Goal: Transaction & Acquisition: Purchase product/service

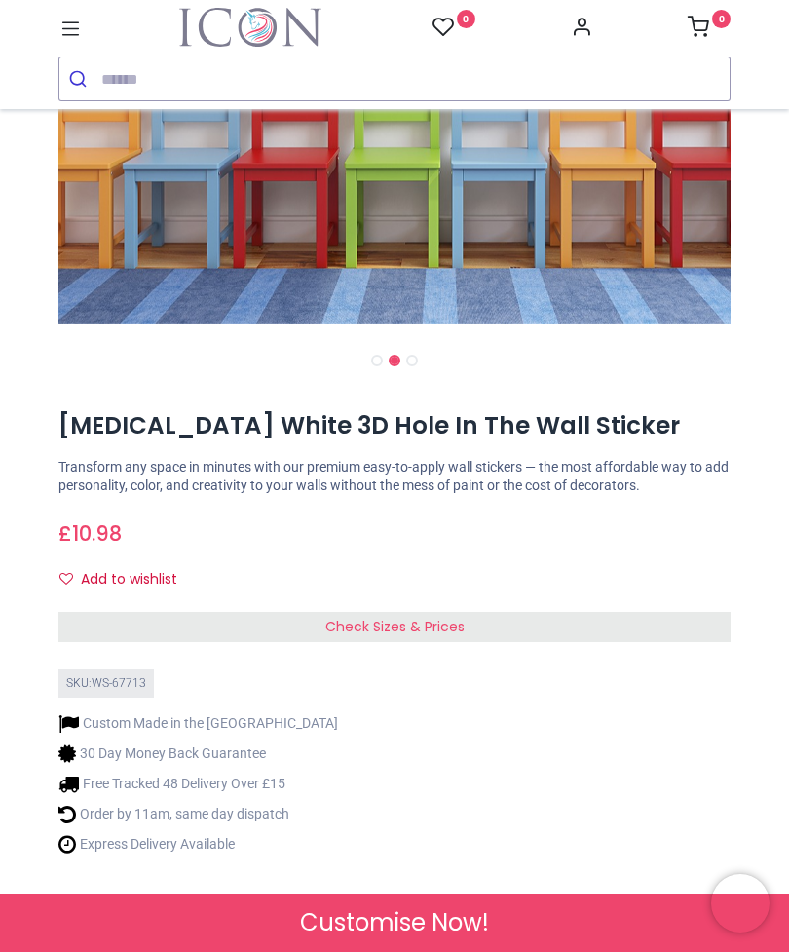
scroll to position [516, 0]
click at [358, 621] on span "Check Sizes & Prices" at bounding box center [394, 626] width 139 height 19
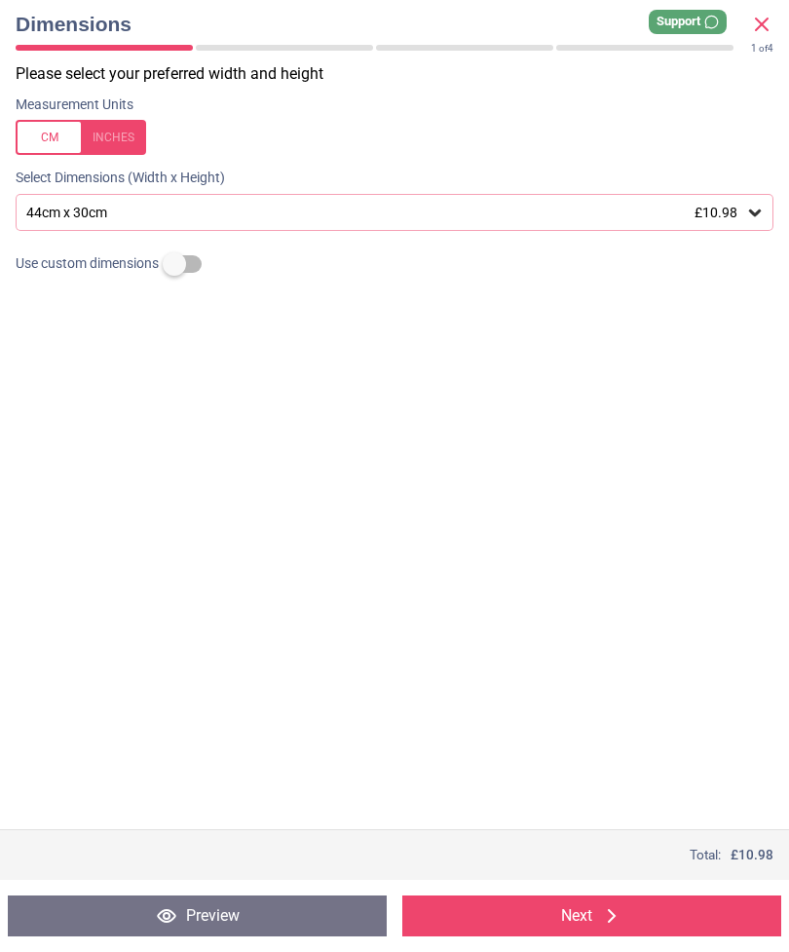
click at [528, 211] on div "44cm x 30cm £10.98" at bounding box center [384, 213] width 721 height 17
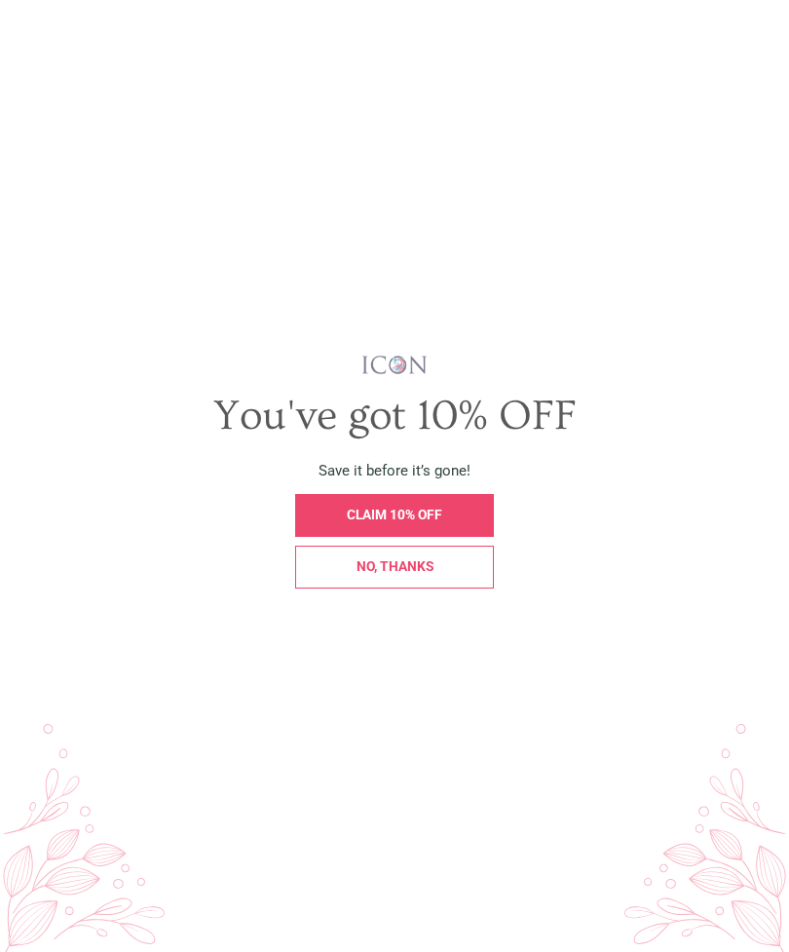
scroll to position [0, 0]
click at [444, 574] on div "No, thanks" at bounding box center [394, 567] width 177 height 14
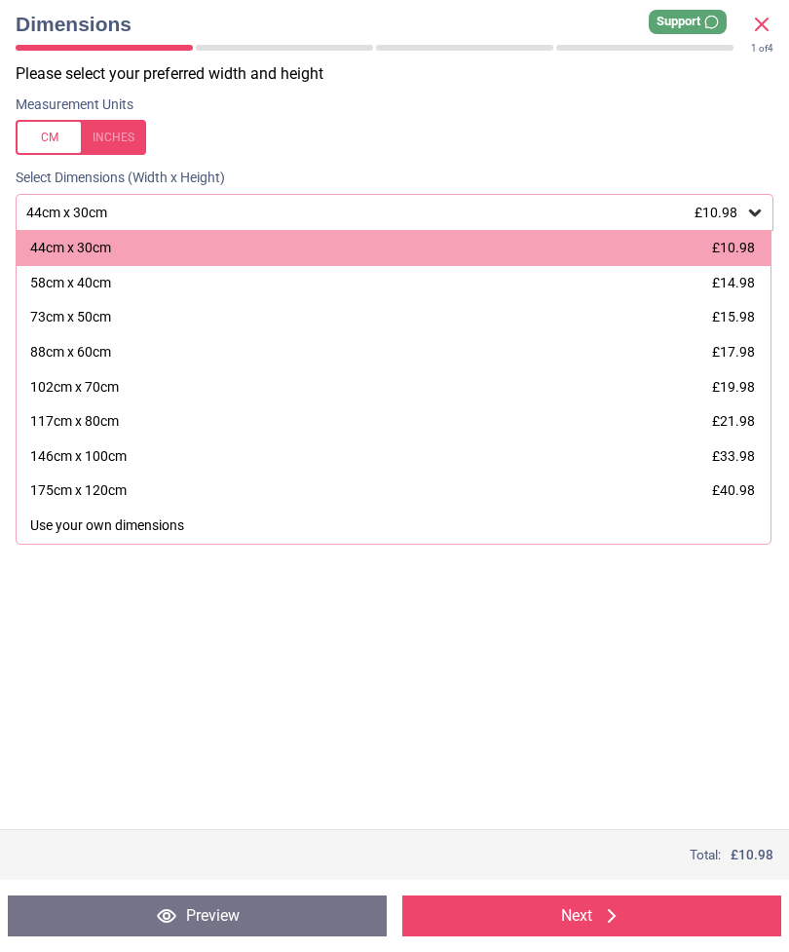
click at [758, 26] on icon at bounding box center [761, 24] width 23 height 23
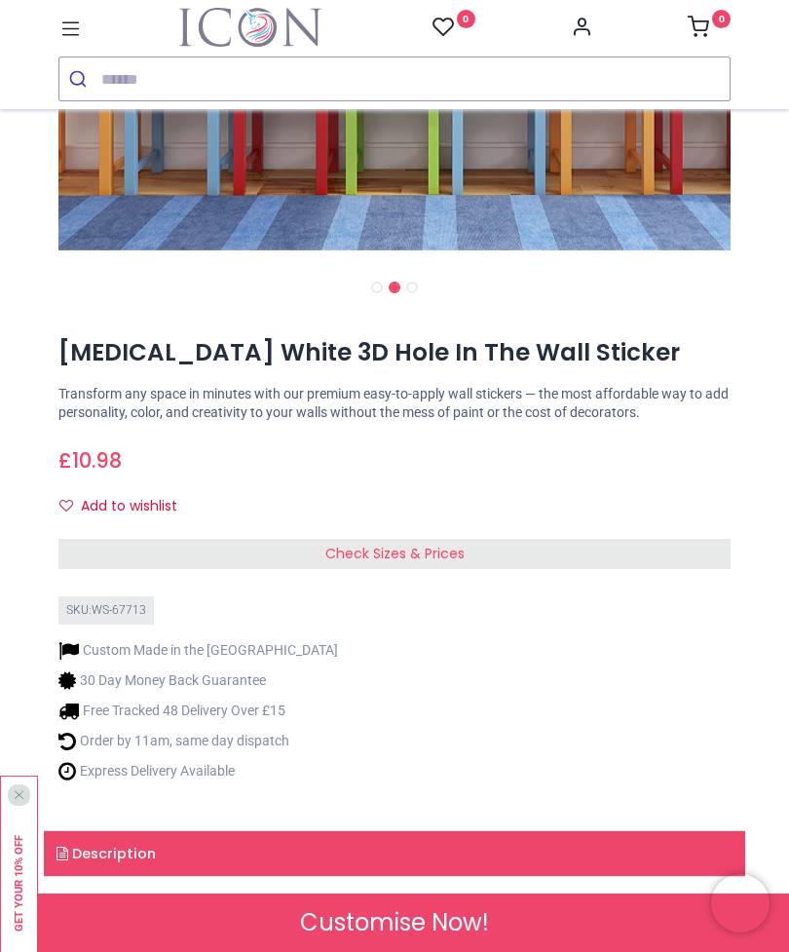
scroll to position [588, 0]
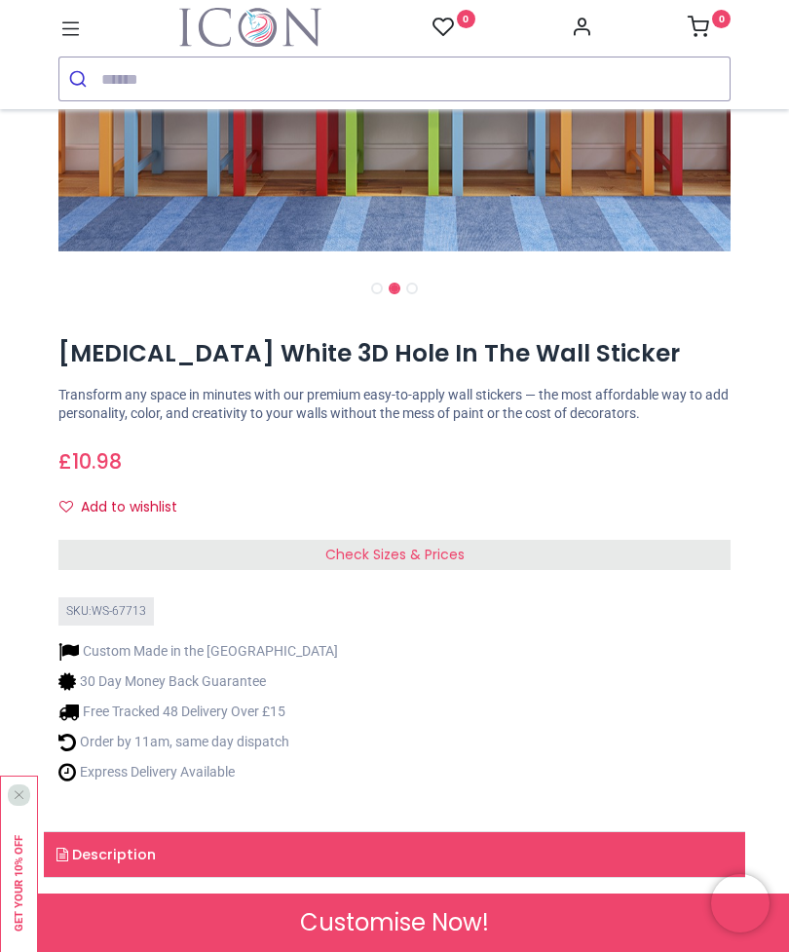
click at [487, 556] on div "Check Sizes & Prices" at bounding box center [394, 555] width 672 height 31
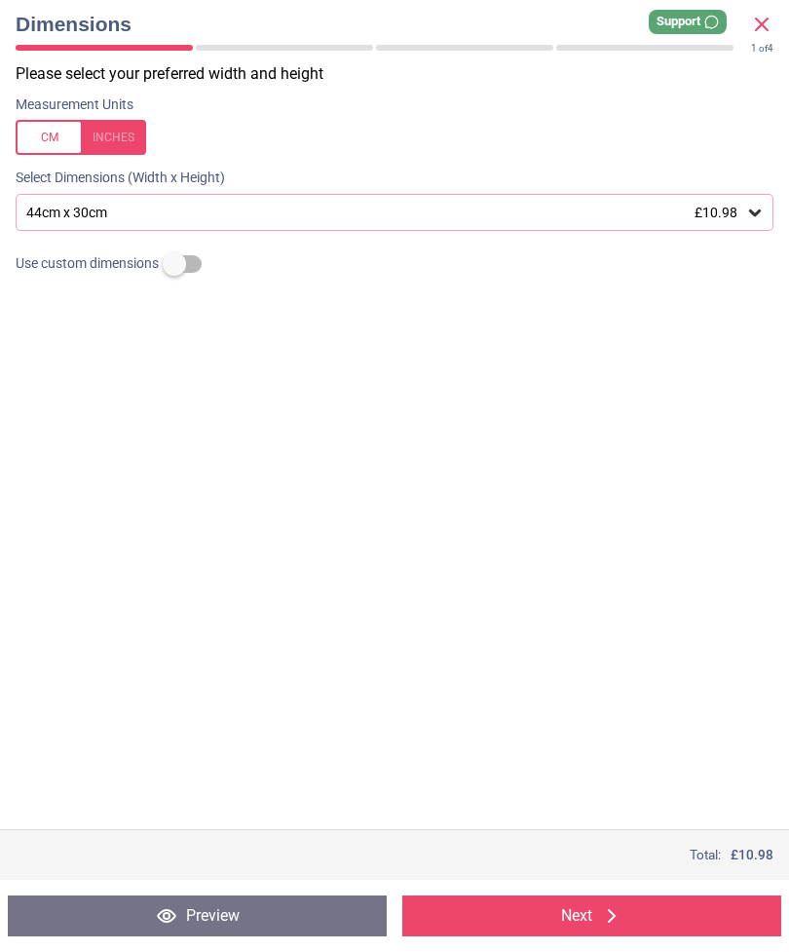
click at [712, 209] on span "£10.98" at bounding box center [716, 213] width 43 height 16
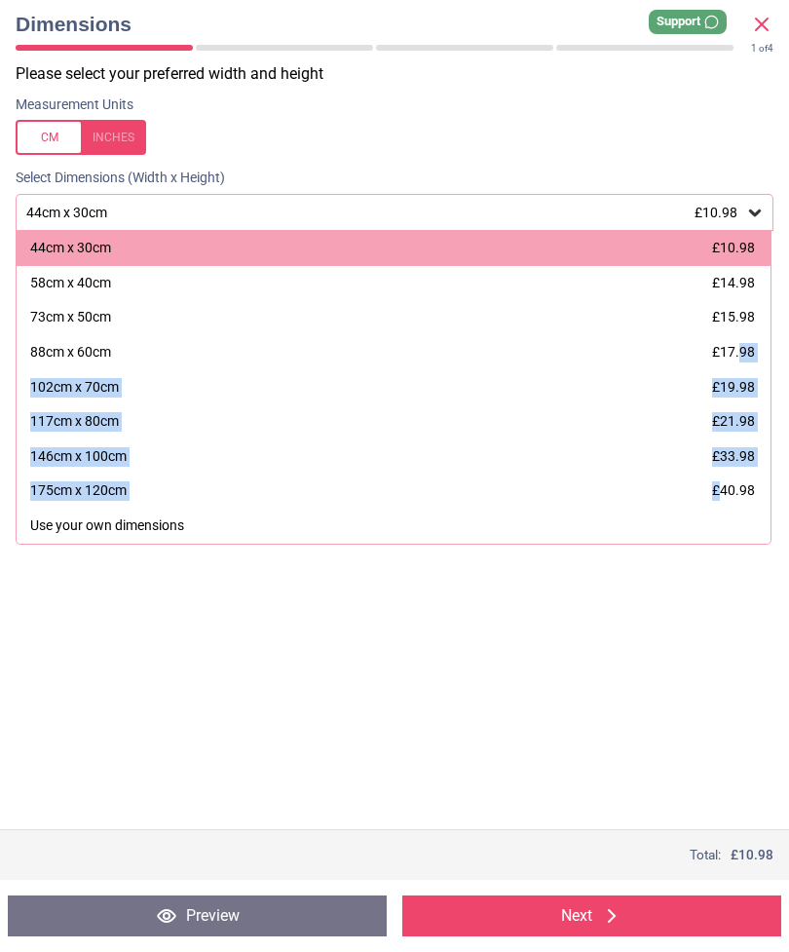
click at [653, 621] on div "Please select your preferred width and height Measurement Units Select Dimensio…" at bounding box center [394, 446] width 789 height 766
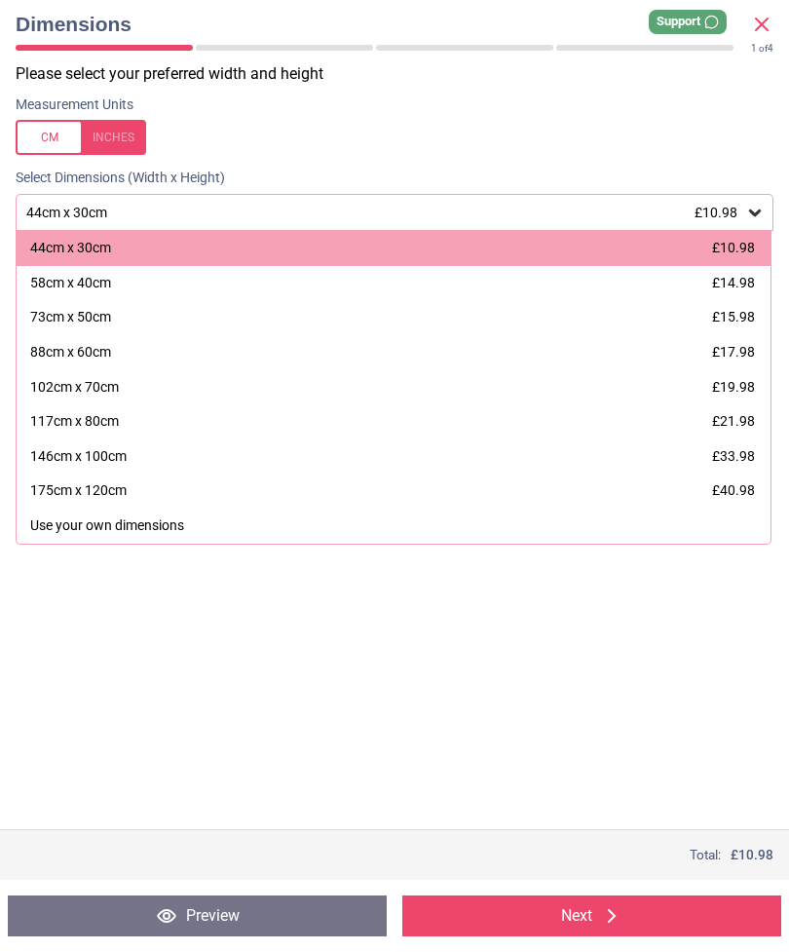
click at [730, 448] on span "£33.98" at bounding box center [733, 456] width 43 height 16
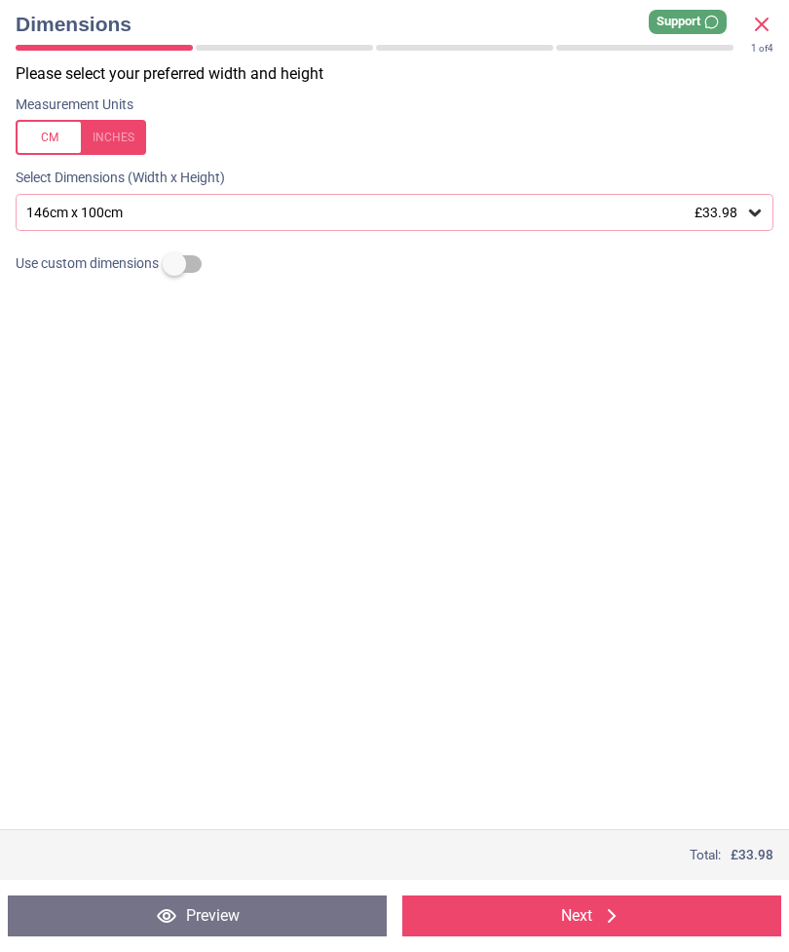
click at [108, 797] on div "Please select your preferred width and height Measurement Units Select Dimensio…" at bounding box center [394, 446] width 789 height 766
click at [743, 215] on div "146cm x 100cm £33.98" at bounding box center [384, 213] width 721 height 17
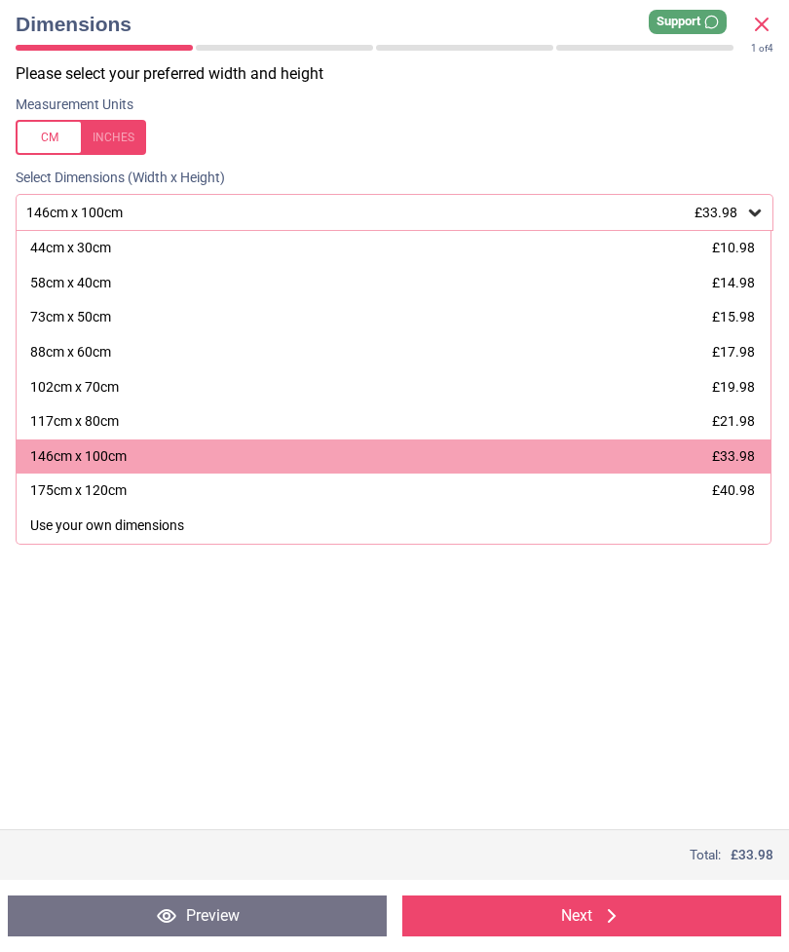
click at [737, 482] on span "£40.98" at bounding box center [733, 490] width 43 height 16
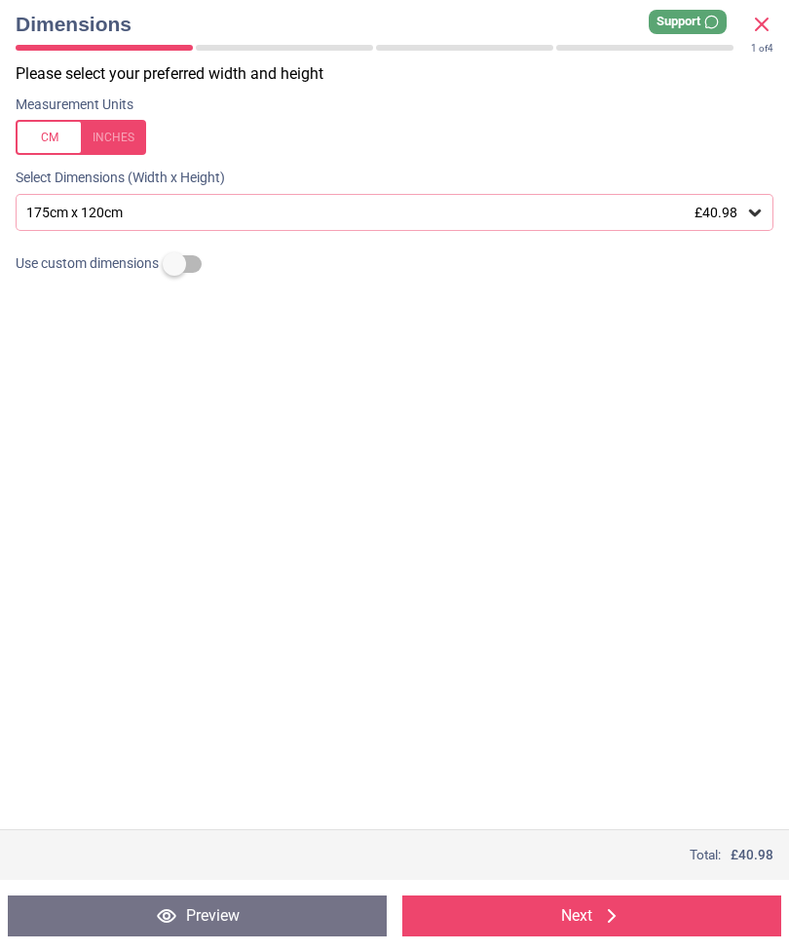
click at [734, 205] on span "£40.98" at bounding box center [716, 213] width 43 height 16
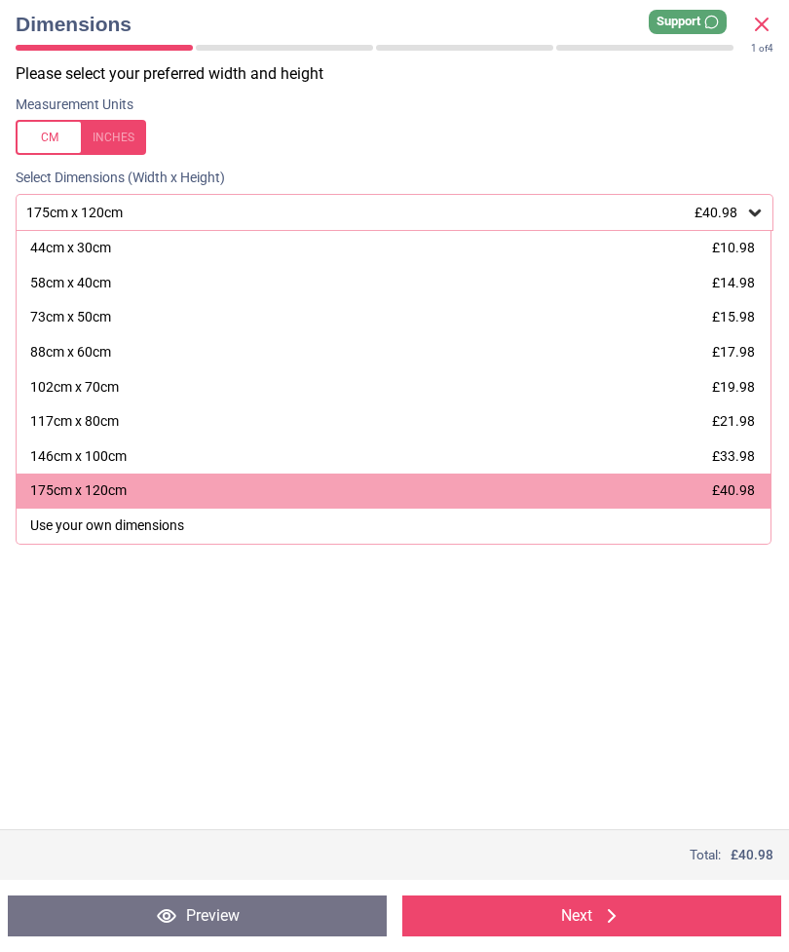
click at [622, 457] on div "146cm x 100cm £33.98" at bounding box center [394, 456] width 754 height 35
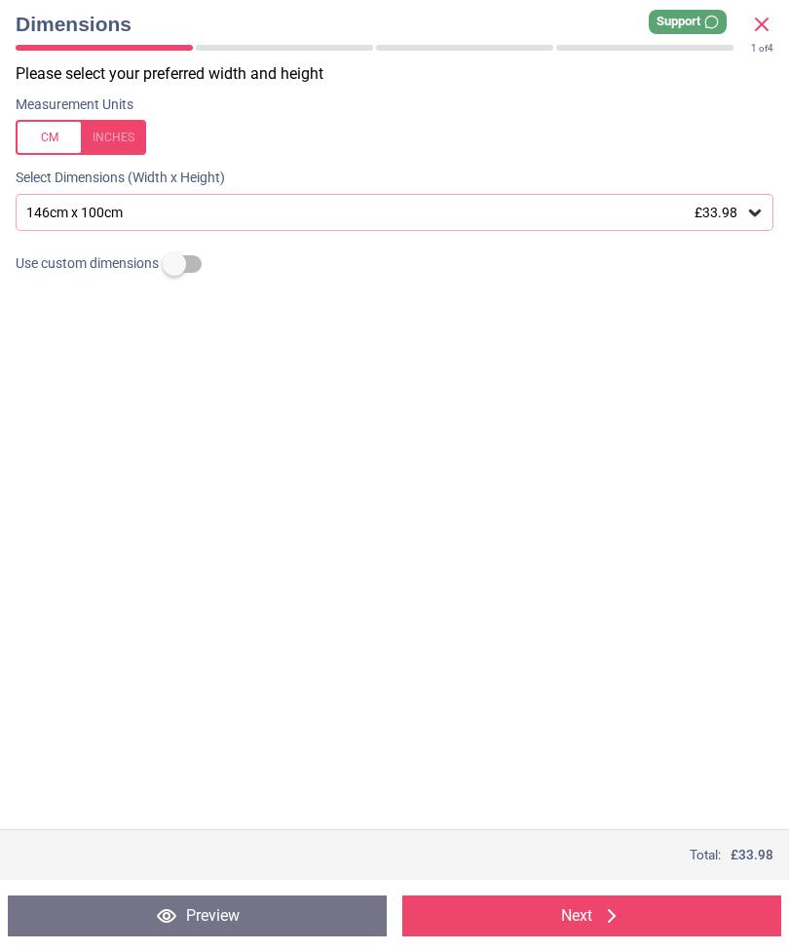
click at [667, 920] on button "Next" at bounding box center [591, 915] width 379 height 41
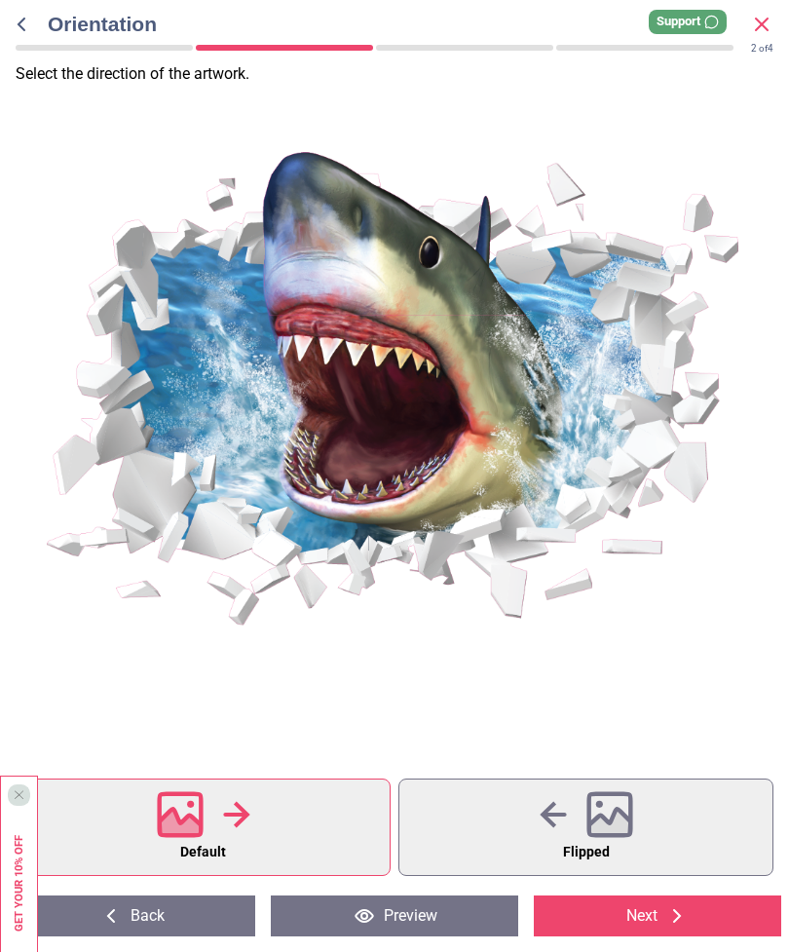
click at [650, 840] on button "Flipped" at bounding box center [585, 826] width 375 height 97
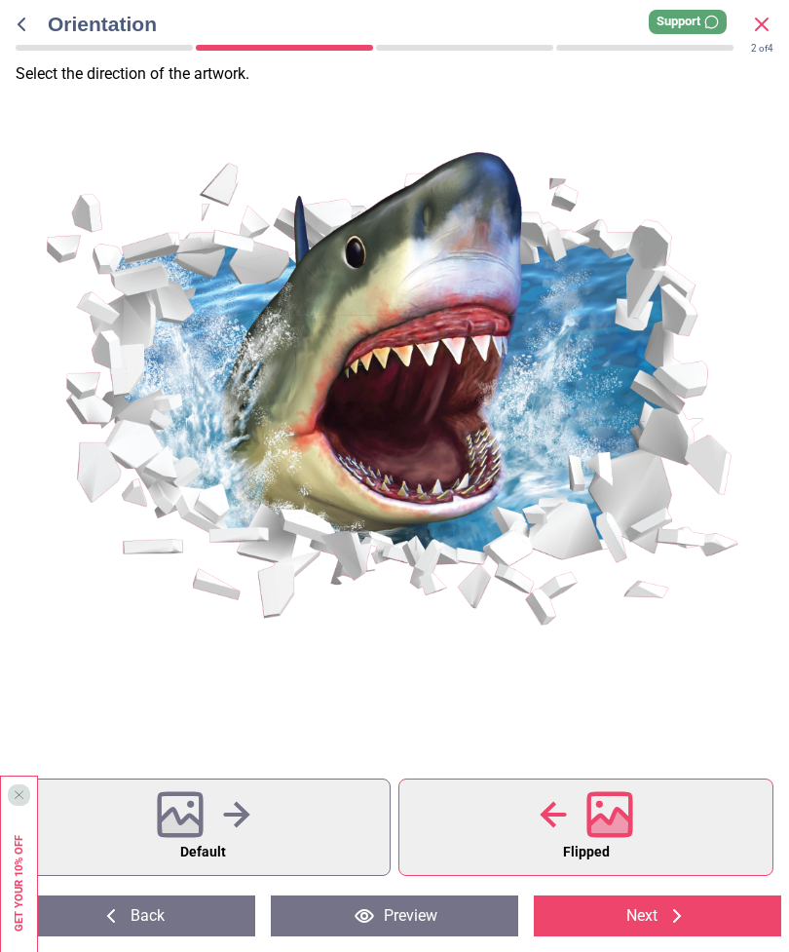
click at [627, 823] on icon at bounding box center [609, 826] width 42 height 34
click at [305, 836] on button "Default" at bounding box center [203, 826] width 375 height 97
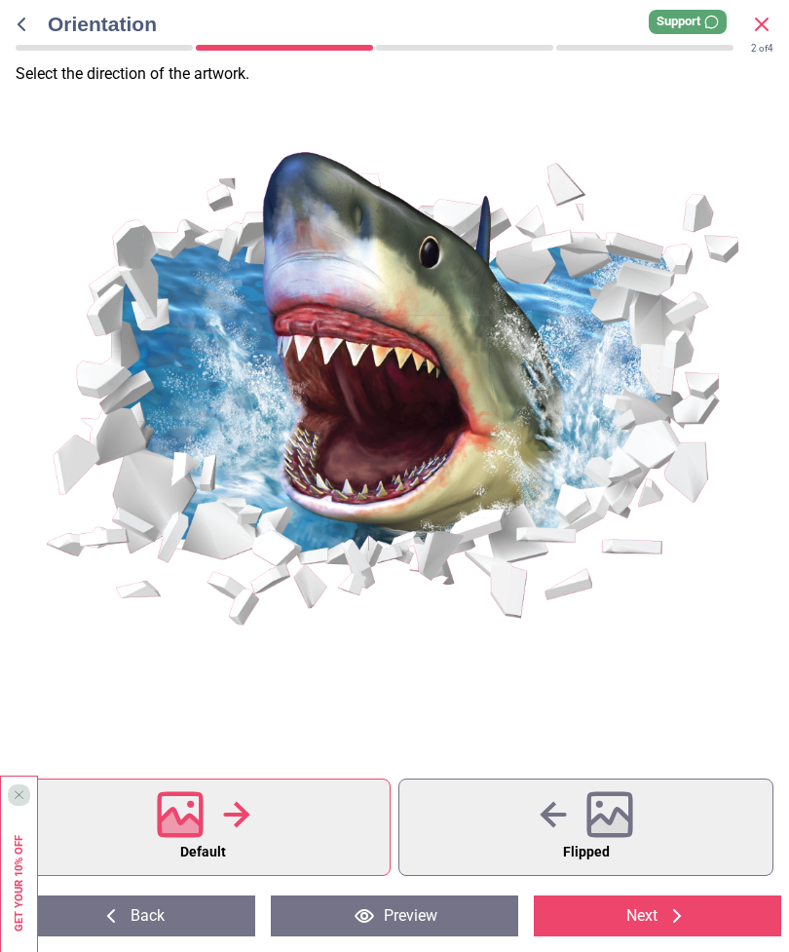
click at [492, 843] on button "Flipped" at bounding box center [585, 826] width 375 height 97
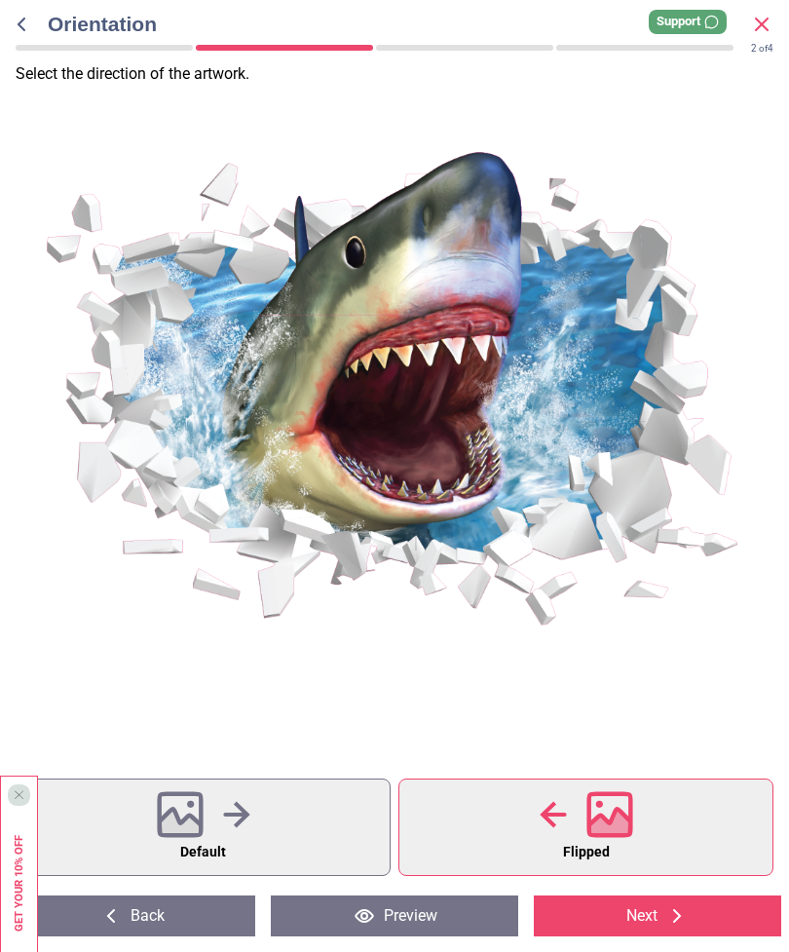
click at [239, 846] on button "Default" at bounding box center [203, 826] width 375 height 97
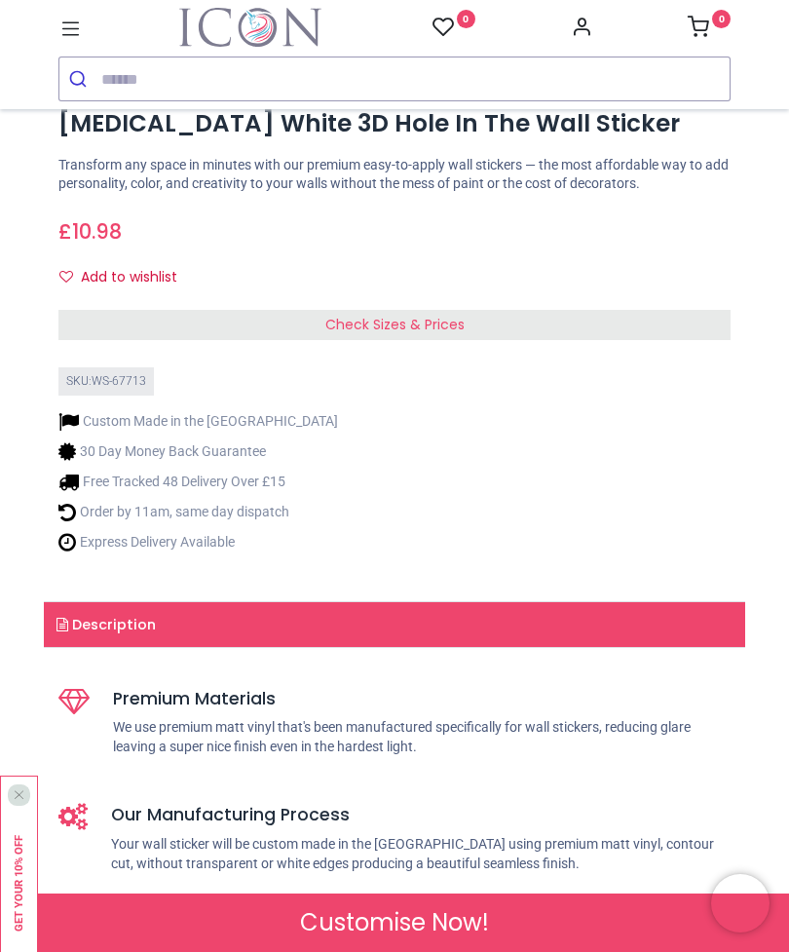
scroll to position [822, 0]
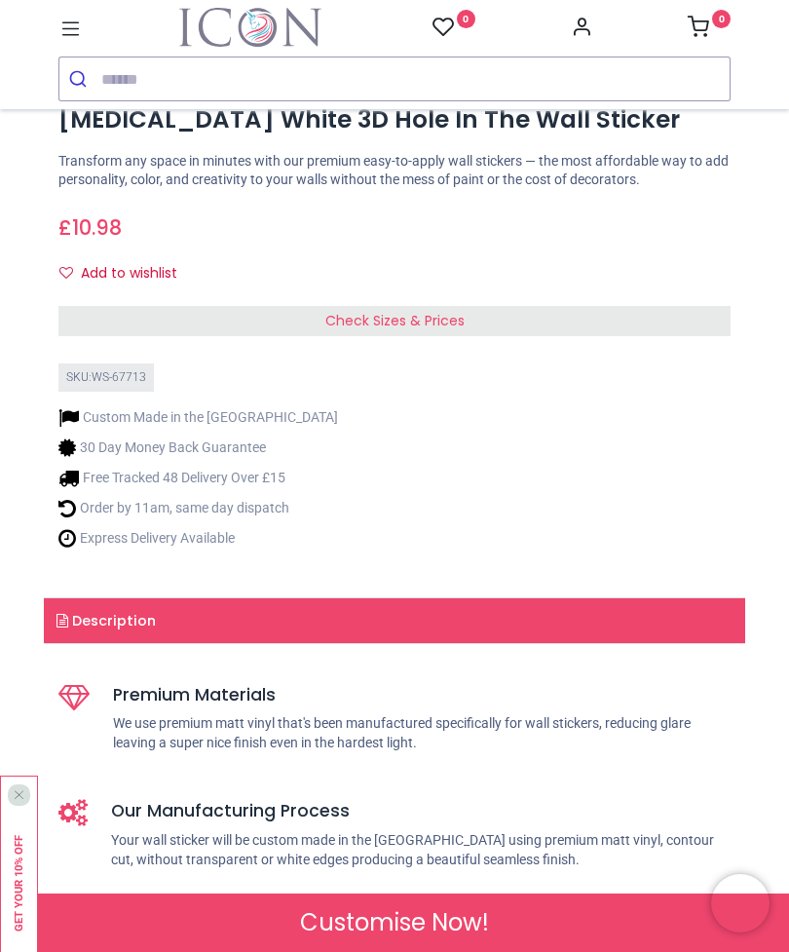
click at [542, 306] on div "Check Sizes & Prices" at bounding box center [394, 321] width 672 height 31
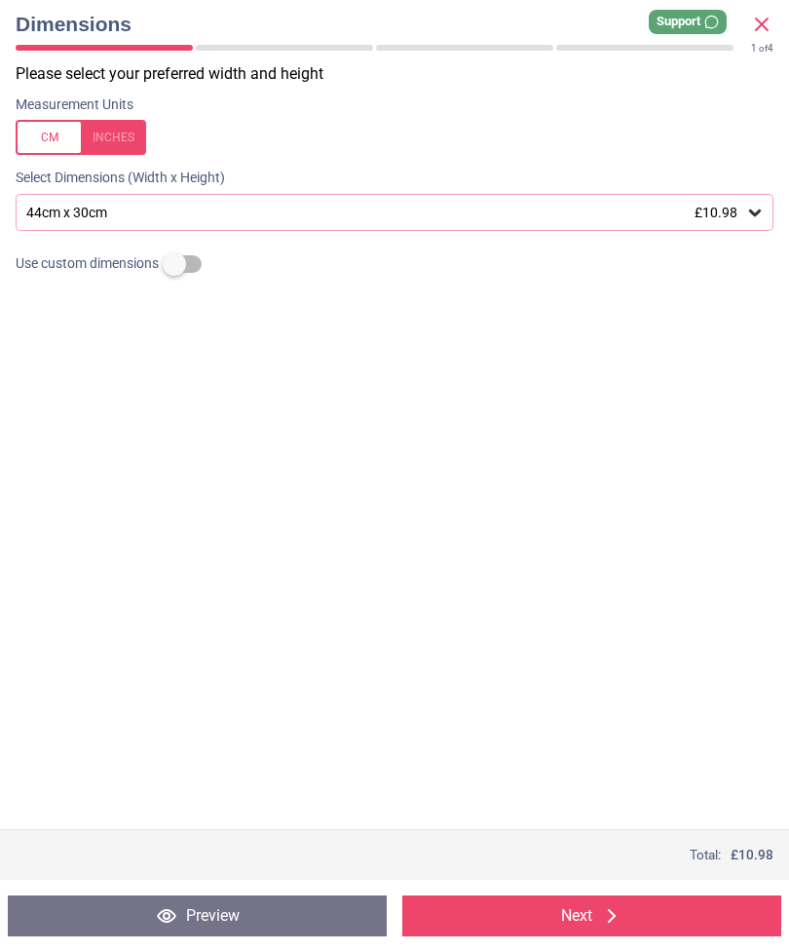
click at [535, 316] on div at bounding box center [394, 306] width 789 height 49
click at [527, 201] on div "44cm x 30cm £10.98" at bounding box center [395, 212] width 758 height 37
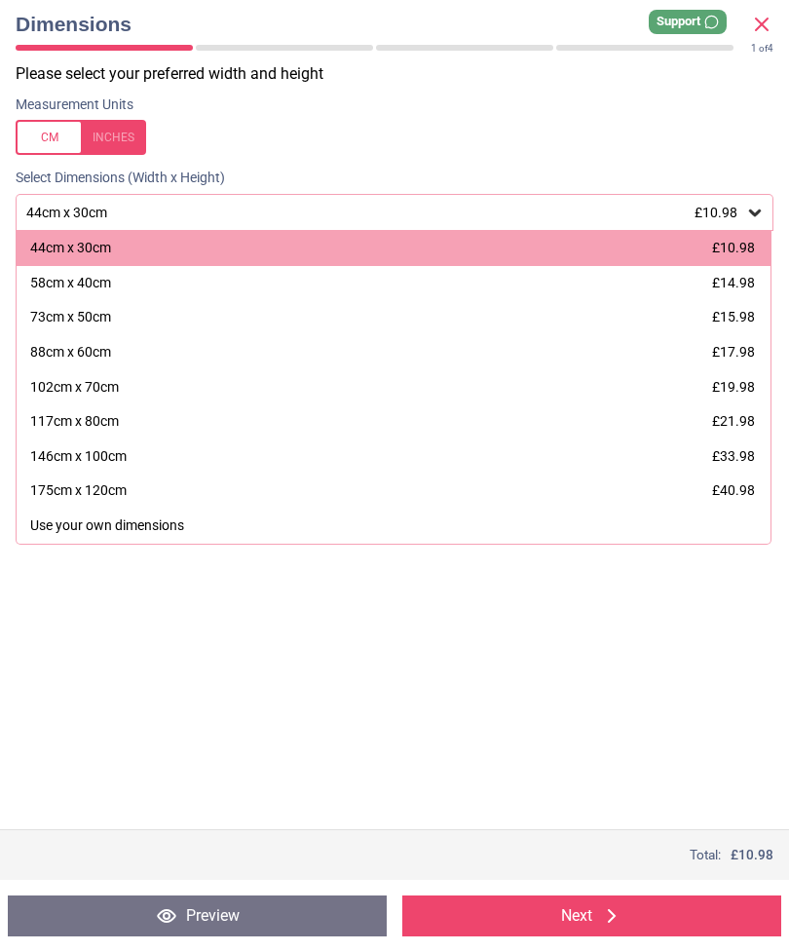
click at [64, 382] on div "102cm x 70cm" at bounding box center [74, 387] width 89 height 19
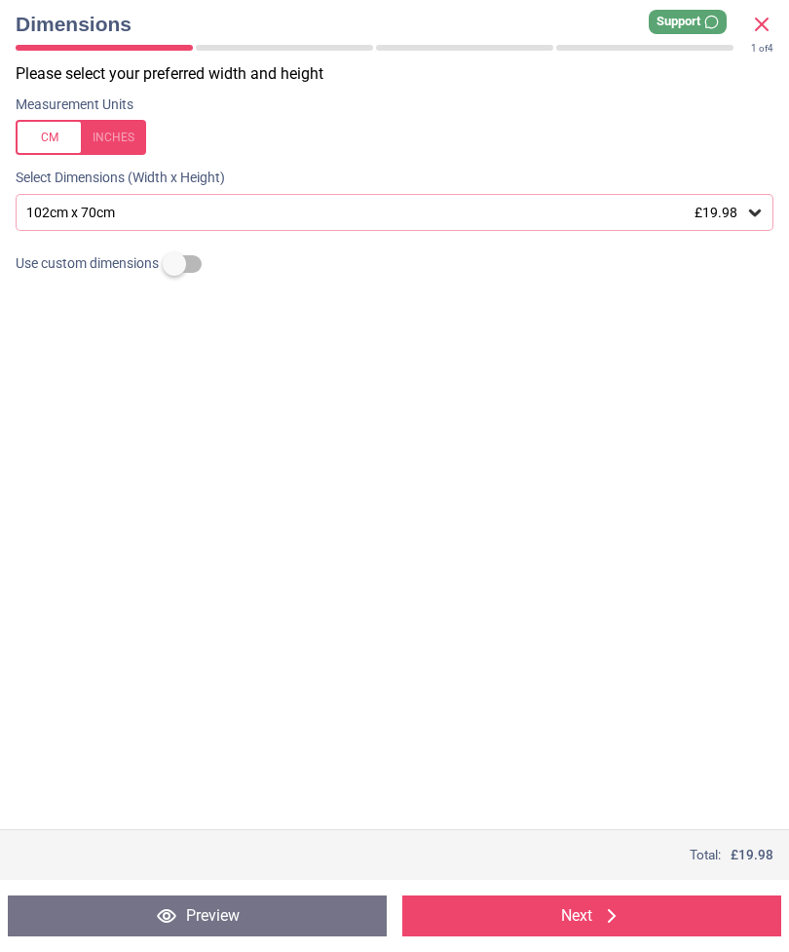
click at [717, 917] on button "Next" at bounding box center [591, 915] width 379 height 41
